Goal: Transaction & Acquisition: Purchase product/service

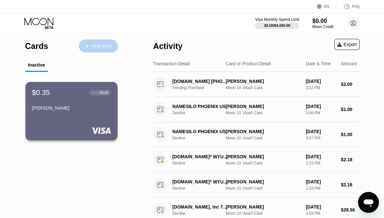
click at [101, 48] on div "New Card" at bounding box center [102, 46] width 20 height 6
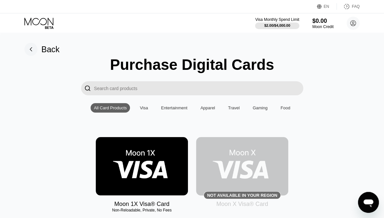
click at [140, 163] on img at bounding box center [142, 166] width 92 height 58
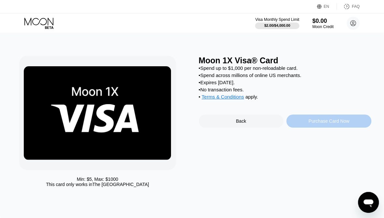
click at [324, 124] on div "Purchase Card Now" at bounding box center [329, 120] width 41 height 5
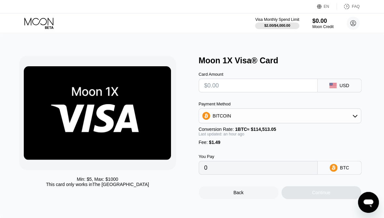
click at [233, 88] on input "text" at bounding box center [258, 85] width 108 height 13
type input "$9"
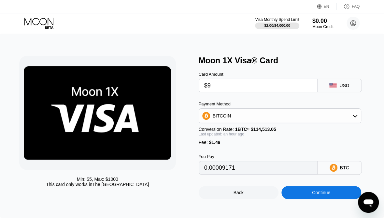
type input "0.00009171"
type input "$9"
click at [249, 115] on div "BITCOIN" at bounding box center [280, 115] width 162 height 13
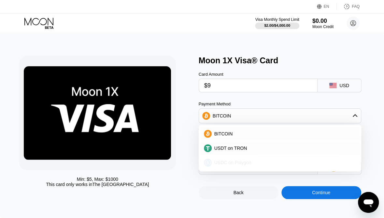
click at [220, 164] on span "USDC on Polygon" at bounding box center [233, 162] width 37 height 5
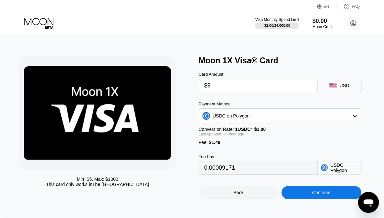
type input "10.49000000"
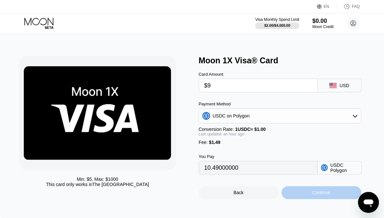
click at [312, 195] on div "Continue" at bounding box center [321, 192] width 18 height 5
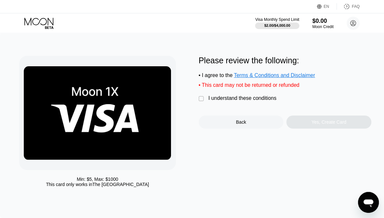
click at [251, 100] on div "I understand these conditions" at bounding box center [243, 98] width 68 height 6
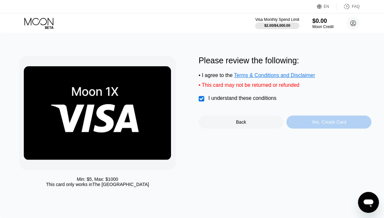
click at [319, 123] on div "Yes, Create Card" at bounding box center [329, 121] width 85 height 13
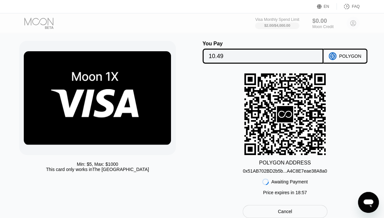
scroll to position [17, 0]
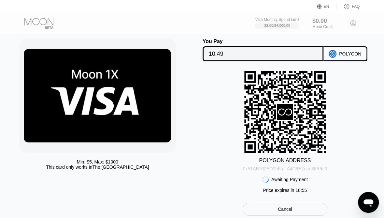
click at [260, 171] on div "0x51AB702BD2b5b...A4C8E7eae38A8a0" at bounding box center [285, 168] width 84 height 5
click at [193, 86] on div "Min: $ 5 , Max: $ 1000 This card only works in The United States You Pay 10.49 …" at bounding box center [192, 126] width 346 height 177
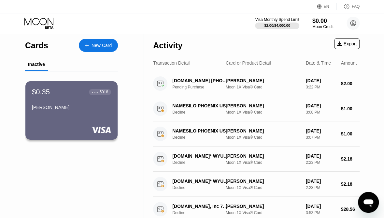
scroll to position [1, 0]
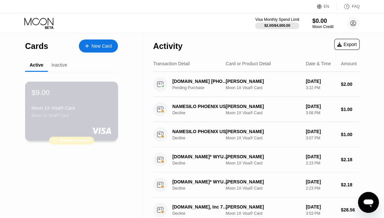
click at [89, 117] on div "Moon 1X Visa® Card" at bounding box center [72, 115] width 80 height 5
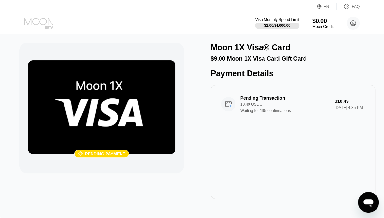
click at [43, 21] on icon at bounding box center [39, 23] width 30 height 11
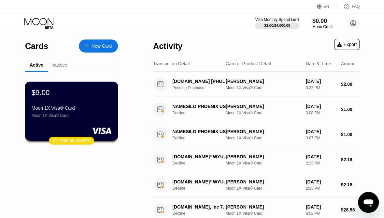
click at [84, 118] on div "Moon 1X Visa® Card" at bounding box center [72, 115] width 80 height 5
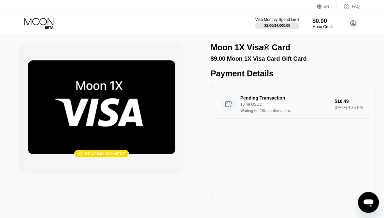
click at [111, 23] on div "Visa Monthly Spend Limit $2.00 / $4,000.00 $0.00 Moon Credit [EMAIL_ADDRESS][DO…" at bounding box center [192, 23] width 384 height 20
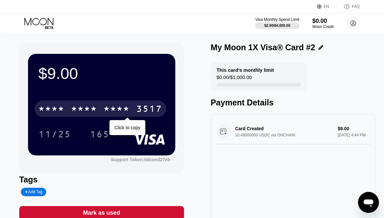
click at [110, 110] on div "* * * *" at bounding box center [117, 109] width 26 height 10
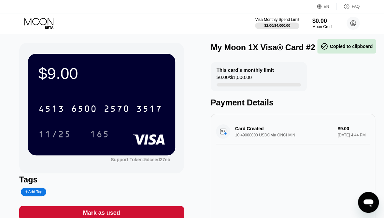
click at [264, 50] on div "My Moon 1X Visa® Card #2" at bounding box center [263, 47] width 105 height 9
click at [319, 47] on icon at bounding box center [321, 47] width 5 height 5
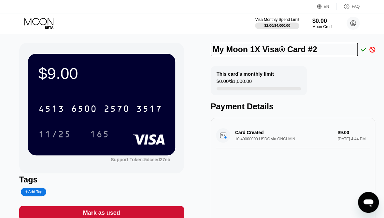
click at [319, 47] on input "My Moon 1X Visa® Card #2" at bounding box center [284, 49] width 147 height 13
type input "emma bella"
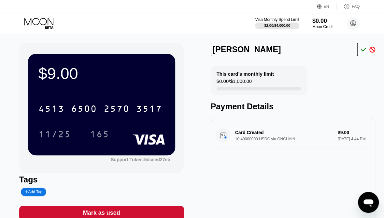
click at [363, 48] on icon at bounding box center [363, 50] width 5 height 6
